Goal: Check status: Check status

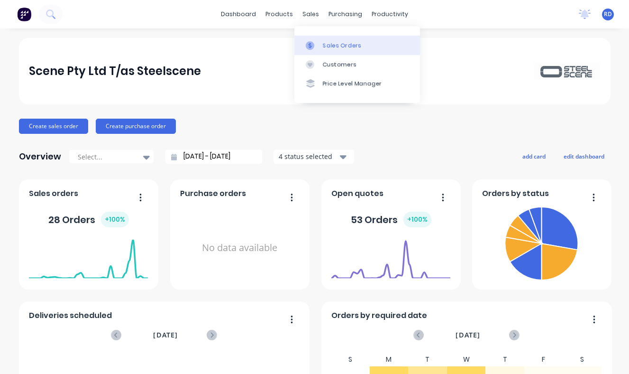
click at [327, 44] on div "Sales Orders" at bounding box center [342, 45] width 39 height 9
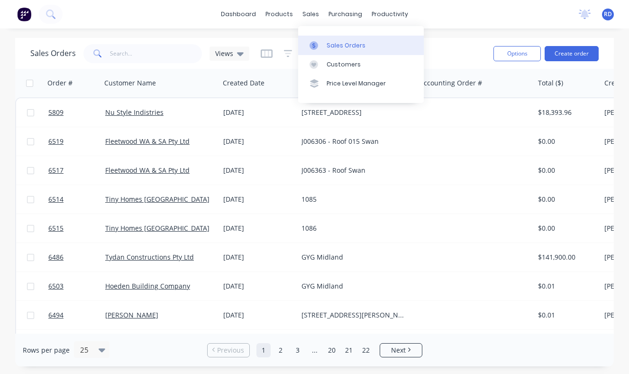
click at [343, 41] on div "Sales Orders" at bounding box center [346, 45] width 39 height 9
click at [333, 47] on div "Sales Orders" at bounding box center [346, 45] width 39 height 9
click at [148, 55] on input "text" at bounding box center [156, 53] width 92 height 19
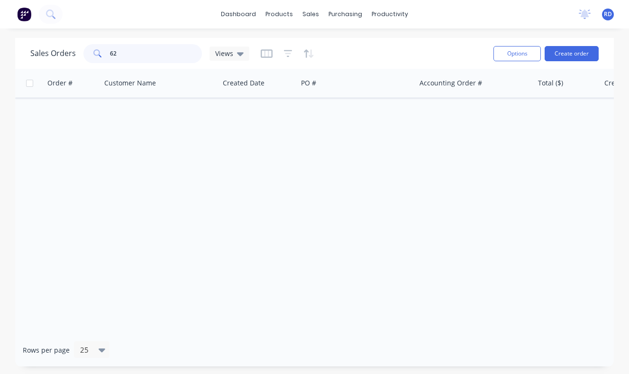
type input "6"
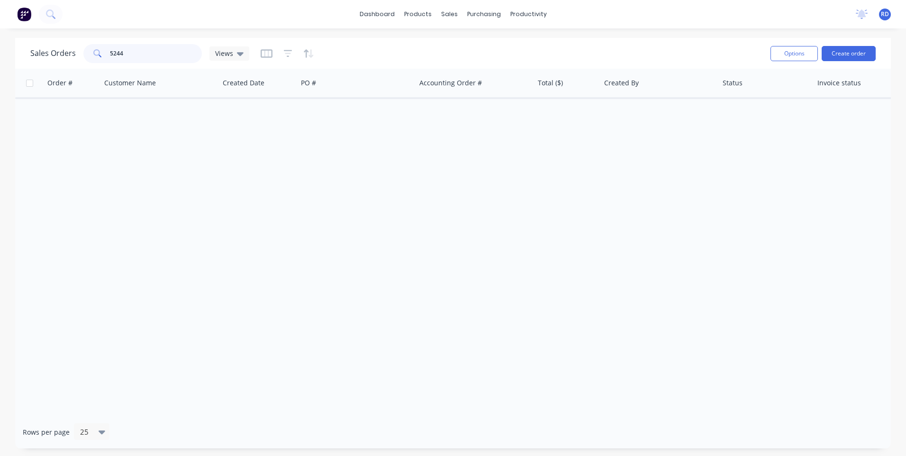
click at [138, 57] on input "5244" at bounding box center [156, 53] width 92 height 19
type input "5244"
drag, startPoint x: 172, startPoint y: 411, endPoint x: 362, endPoint y: 412, distance: 189.6
click at [359, 373] on div "Order # Customer Name Created Date PO # Accounting Order # Total ($) Created By…" at bounding box center [453, 242] width 876 height 347
drag, startPoint x: 144, startPoint y: 53, endPoint x: 81, endPoint y: 54, distance: 63.0
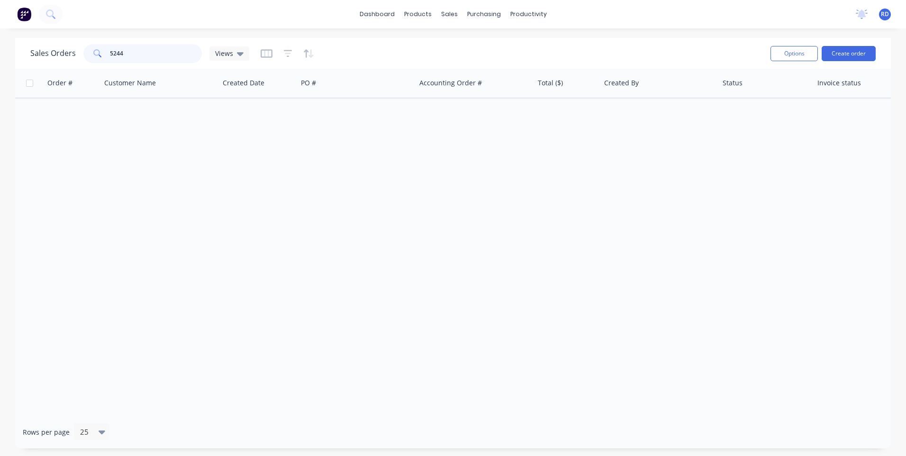
click at [81, 54] on div "Sales Orders 5244 Views" at bounding box center [139, 53] width 219 height 19
click at [271, 192] on div "Order # Customer Name Created Date PO # Accounting Order # Total ($) Created By…" at bounding box center [453, 242] width 876 height 347
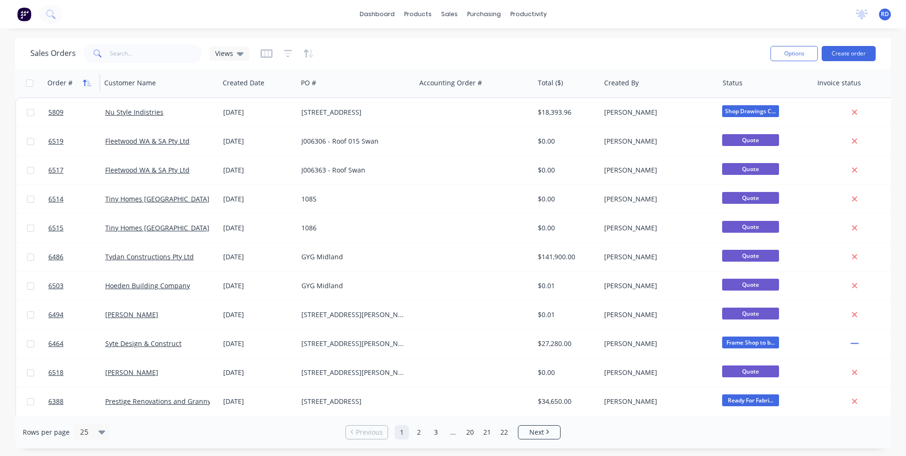
click at [86, 81] on icon "button" at bounding box center [84, 83] width 3 height 7
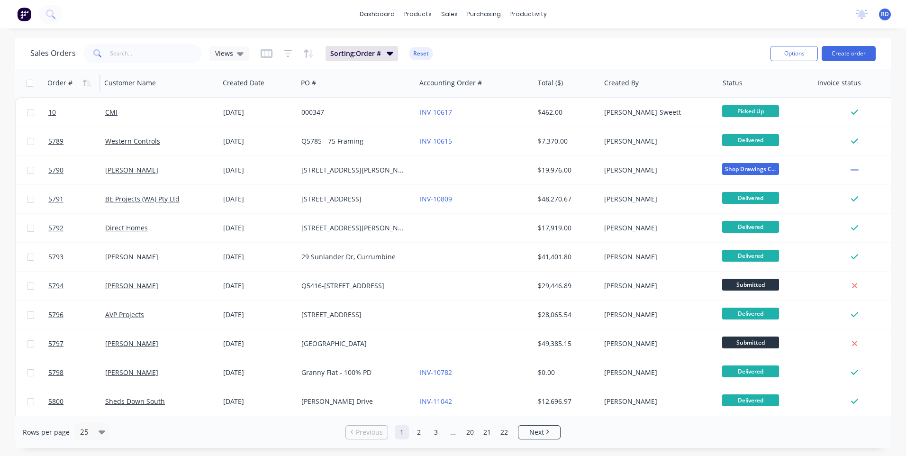
click at [86, 81] on icon "button" at bounding box center [84, 83] width 3 height 7
